Goal: Check status

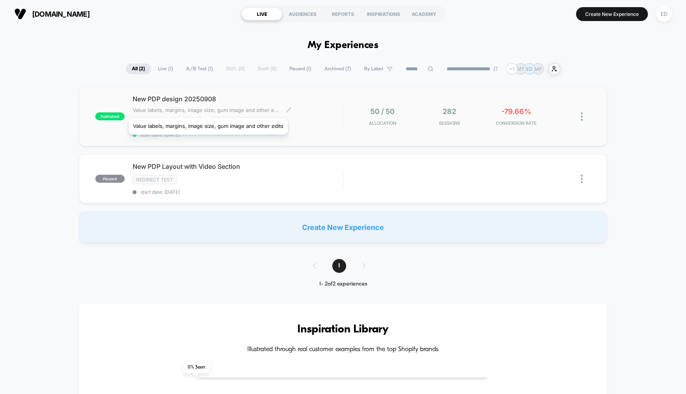
click at [207, 108] on span "Value labels, margins, image size, gum image and other edits" at bounding box center [206, 110] width 147 height 6
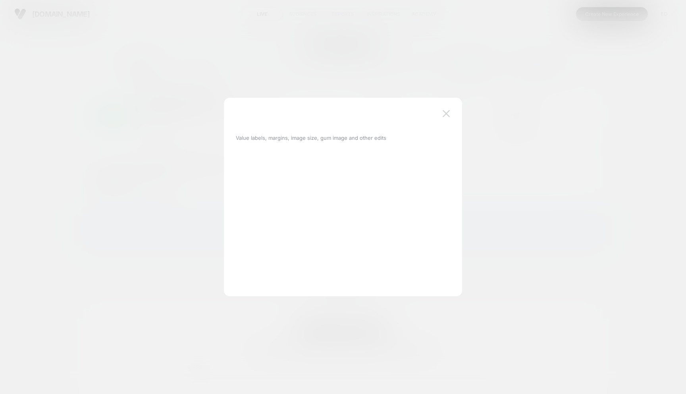
click at [445, 110] on img at bounding box center [445, 113] width 7 height 7
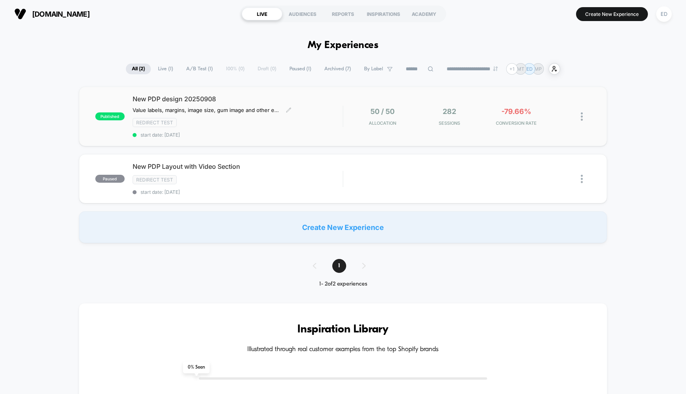
click at [445, 111] on span "282" at bounding box center [448, 111] width 13 height 8
